Goal: Navigation & Orientation: Find specific page/section

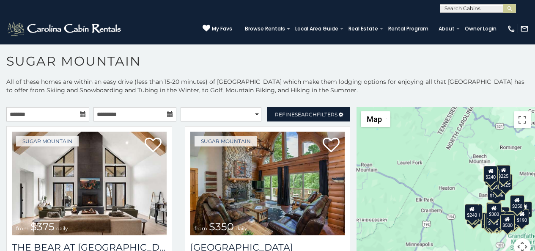
scroll to position [18, 0]
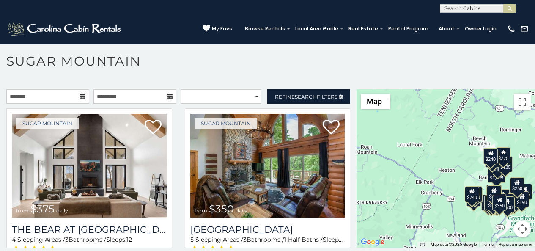
click at [217, 249] on p at bounding box center [267, 172] width 535 height 167
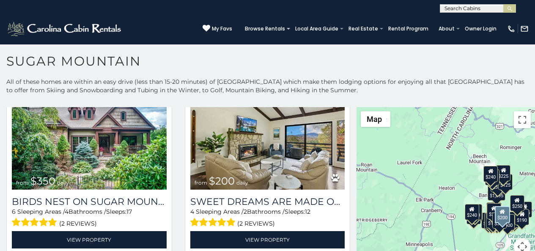
scroll to position [247, 0]
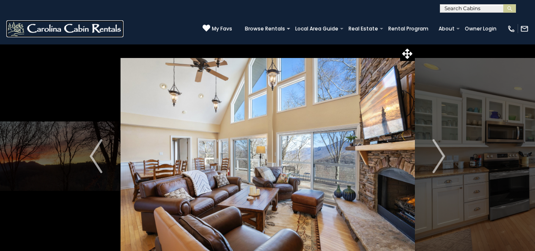
click at [13, 24] on img at bounding box center [64, 28] width 117 height 17
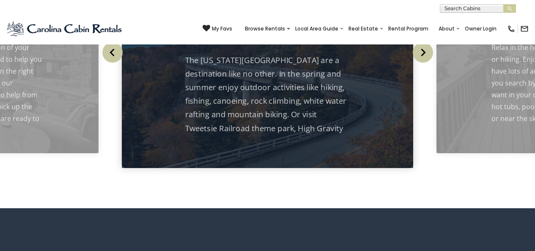
scroll to position [882, 0]
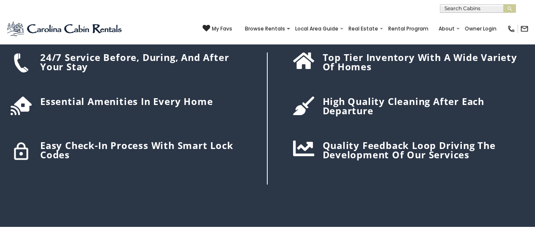
scroll to position [890, 0]
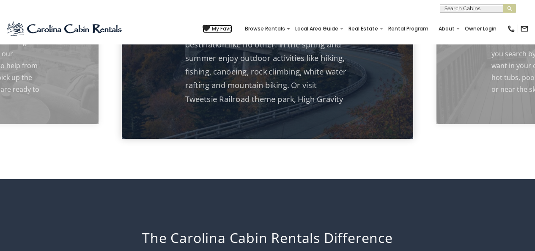
click at [210, 25] on icon at bounding box center [207, 29] width 8 height 8
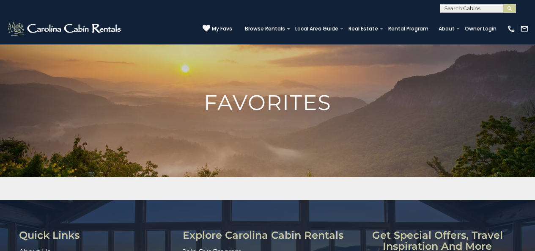
scroll to position [35, 0]
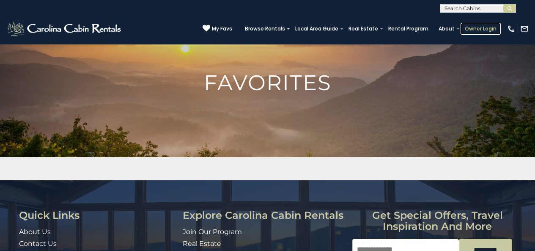
click at [469, 24] on link "Owner Login" at bounding box center [480, 29] width 40 height 12
